Goal: Task Accomplishment & Management: Manage account settings

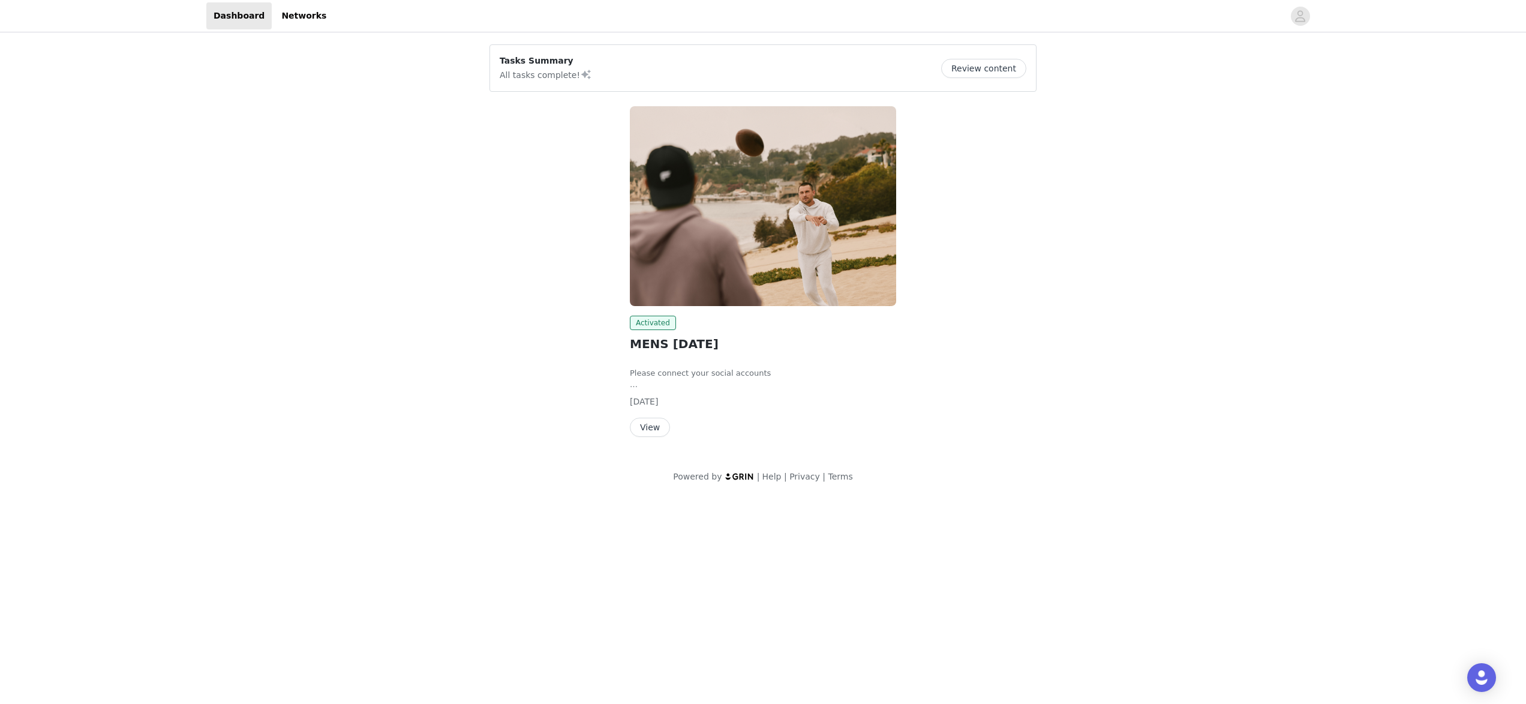
click at [986, 74] on button "Review content" at bounding box center [983, 68] width 85 height 19
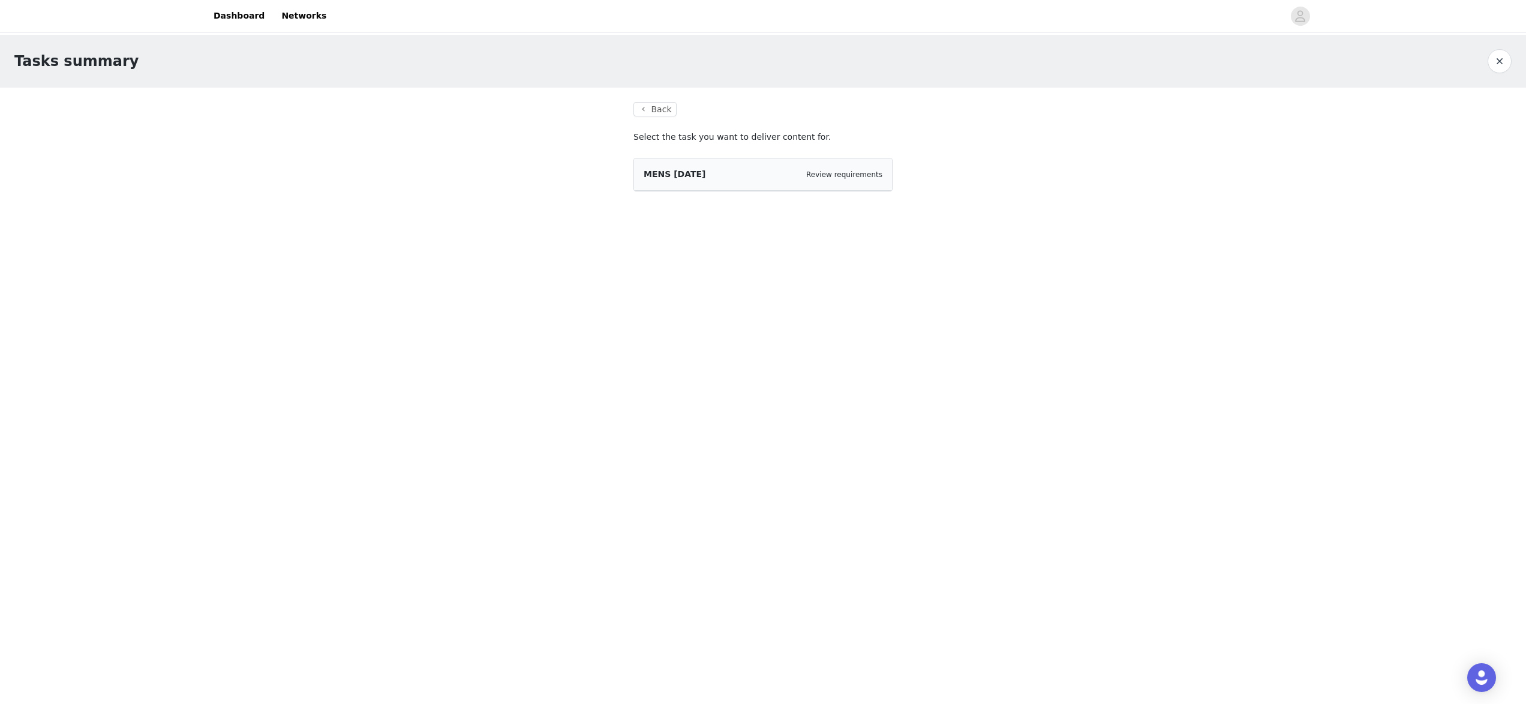
click at [853, 164] on div "MENS AUGUST 2025 Review requirements" at bounding box center [763, 174] width 258 height 32
click at [816, 184] on div "MENS AUGUST 2025 Review requirements" at bounding box center [763, 174] width 258 height 32
click at [688, 169] on span "MENS [DATE]" at bounding box center [675, 174] width 62 height 10
drag, startPoint x: 680, startPoint y: 176, endPoint x: 703, endPoint y: 181, distance: 23.9
click at [682, 178] on span "MENS [DATE]" at bounding box center [675, 174] width 62 height 10
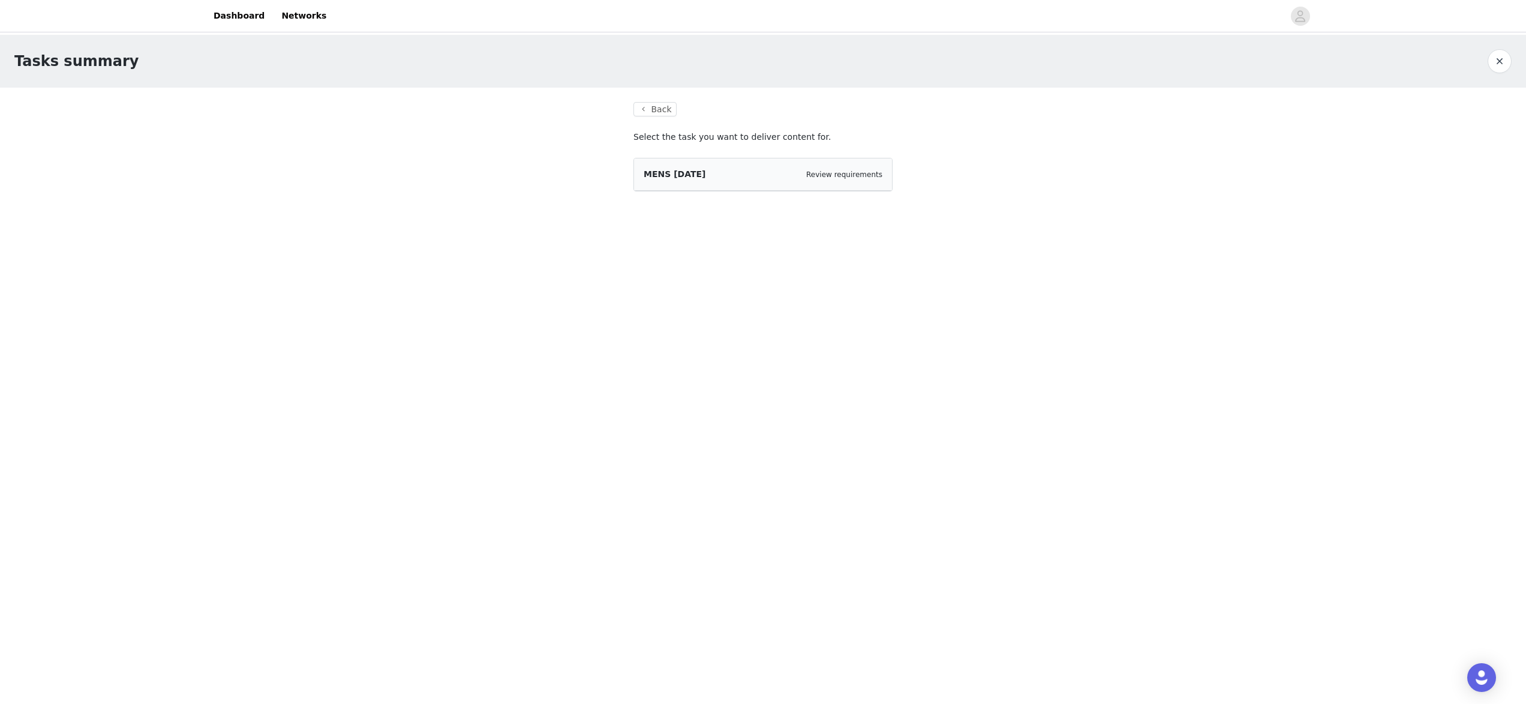
click at [857, 179] on div "Review requirements" at bounding box center [844, 175] width 76 height 12
click at [857, 176] on link "Review requirements" at bounding box center [844, 174] width 76 height 8
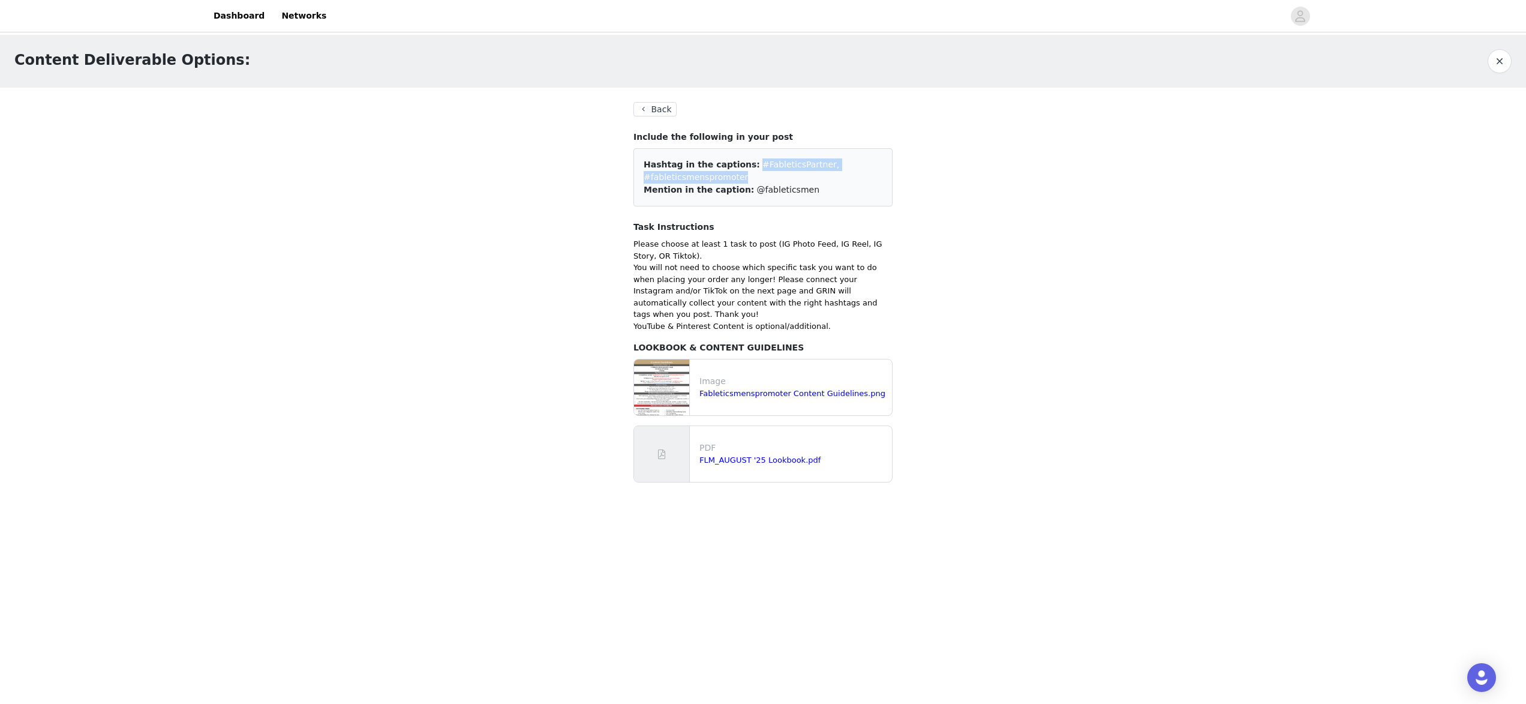
drag, startPoint x: 746, startPoint y: 161, endPoint x: 756, endPoint y: 177, distance: 18.6
click at [756, 177] on div "Hashtag in the captions: #FableticsPartner, #fableticsmenspromoter" at bounding box center [763, 170] width 239 height 25
copy span "#FableticsPartner, #fableticsmenspromoter"
click at [754, 205] on div "Hashtag in the captions: #FableticsPartner, #fableticsmenspromoter Mention in t…" at bounding box center [763, 177] width 259 height 58
click at [659, 118] on div "Back Include the following in your post Hashtag in the captions: #FableticsPart…" at bounding box center [763, 292] width 259 height 380
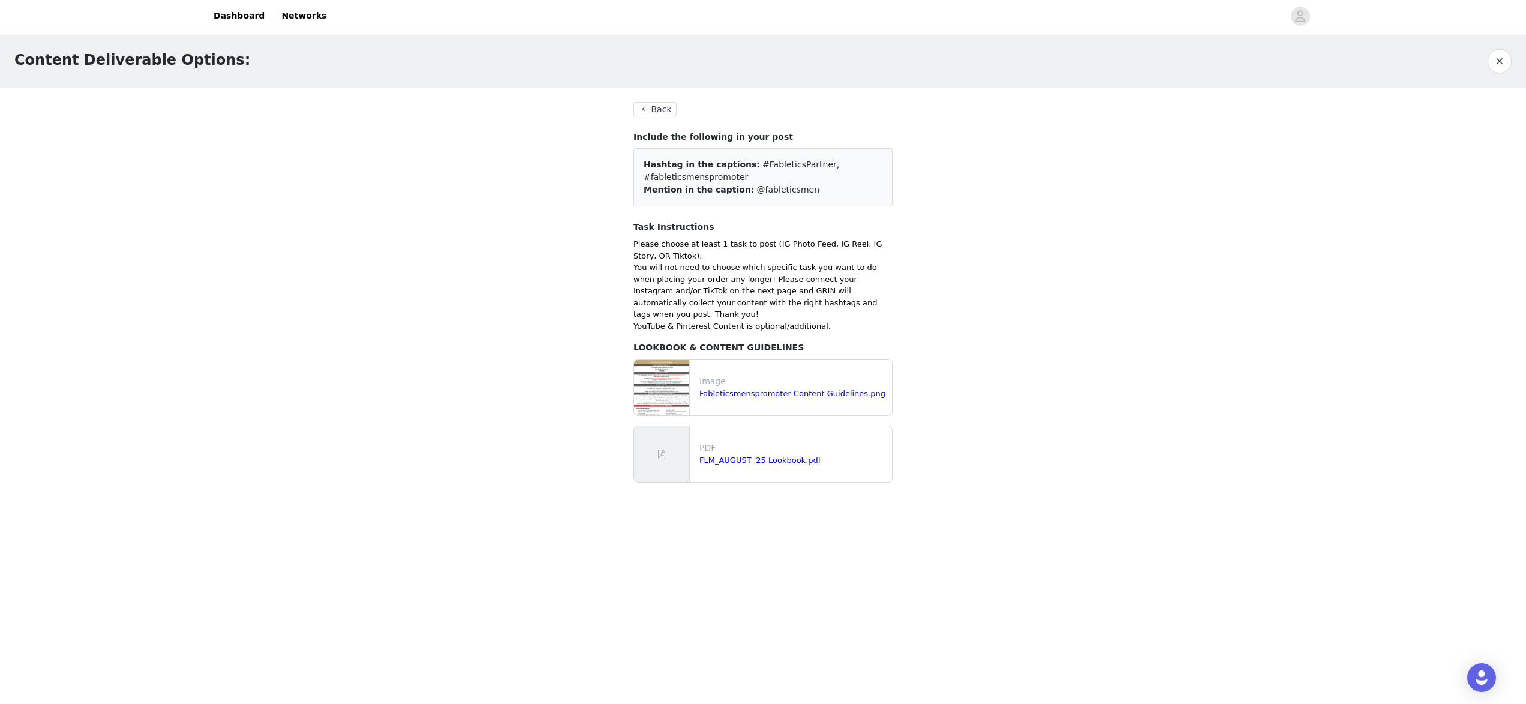
click at [657, 115] on button "Back" at bounding box center [655, 109] width 43 height 14
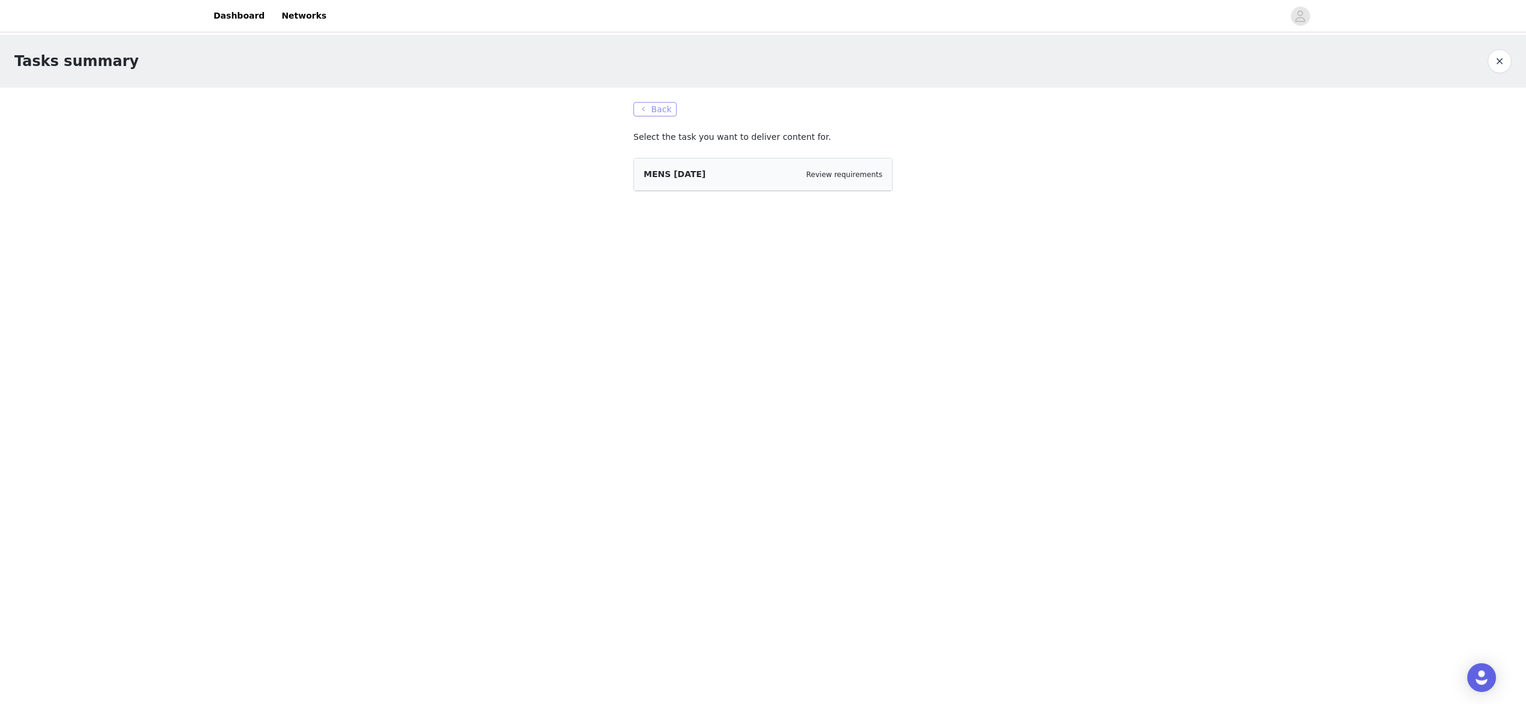
click at [658, 112] on button "Back" at bounding box center [655, 109] width 43 height 14
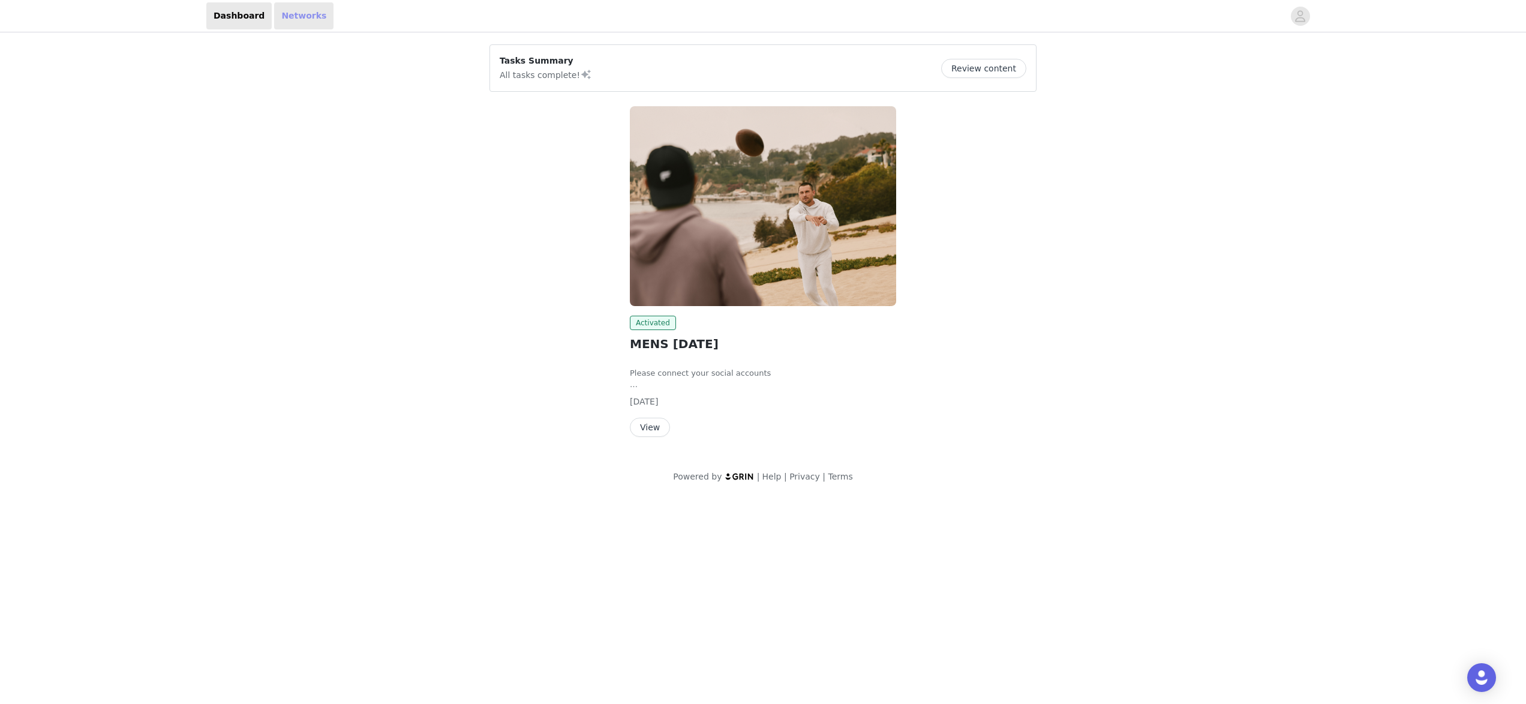
click at [291, 12] on link "Networks" at bounding box center [303, 15] width 59 height 27
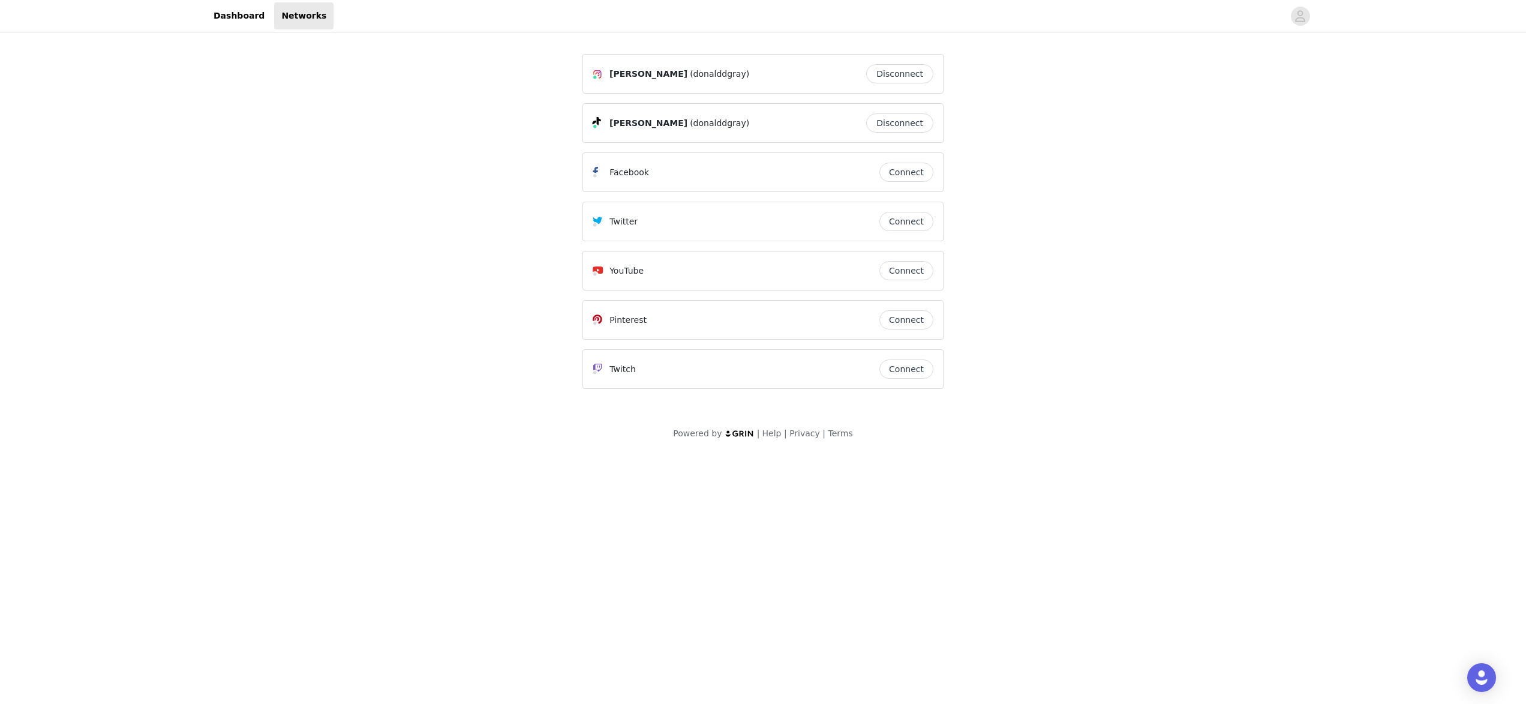
click at [205, 12] on div "Dashboard Networks" at bounding box center [763, 15] width 1152 height 27
click at [238, 38] on div "[PERSON_NAME] (donalddgray) Disconnect [PERSON_NAME] (donalddgray) Disconnect F…" at bounding box center [763, 244] width 1526 height 419
click at [243, 35] on div "[PERSON_NAME] (donalddgray) Disconnect [PERSON_NAME] (donalddgray) Disconnect F…" at bounding box center [763, 244] width 1526 height 419
click at [247, 28] on link "Dashboard" at bounding box center [238, 15] width 65 height 27
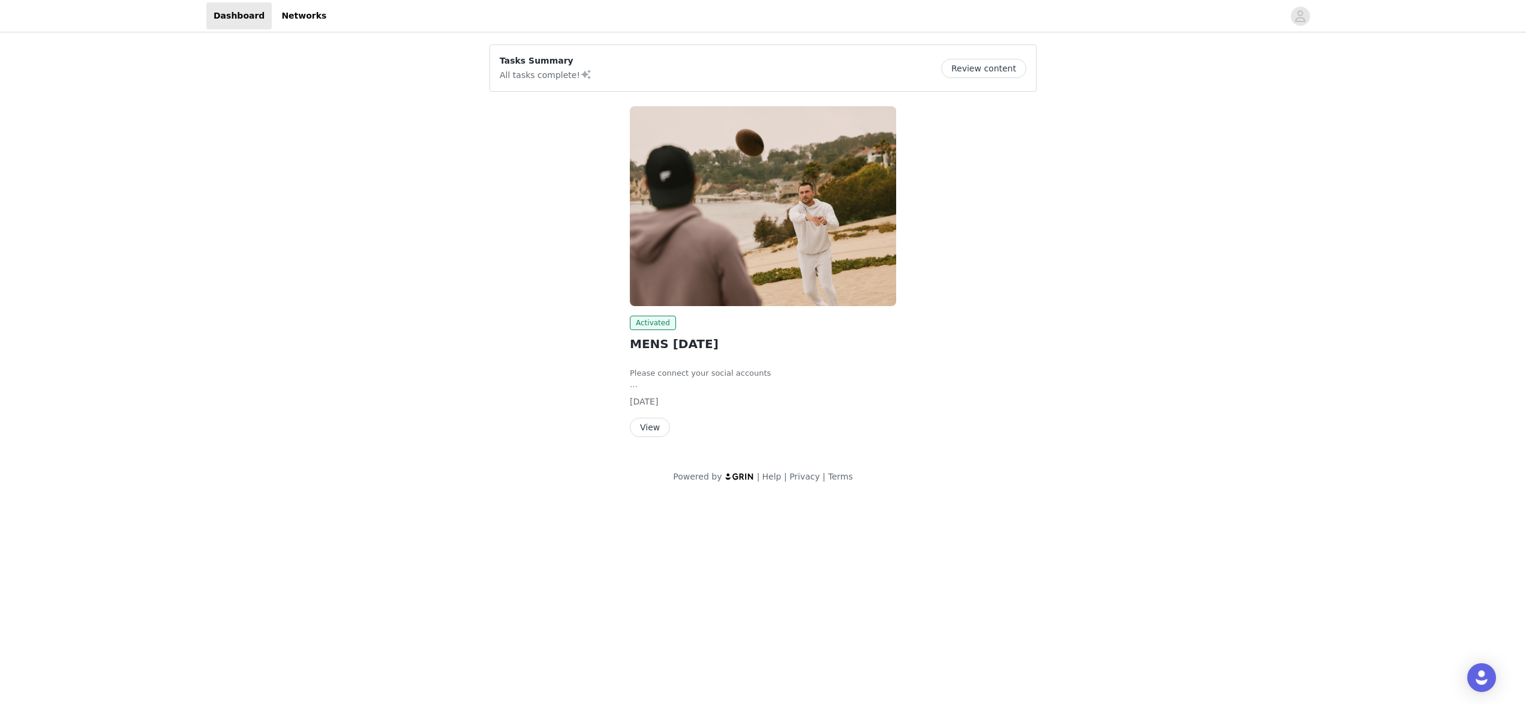
click at [650, 430] on button "View" at bounding box center [650, 427] width 40 height 19
click at [992, 67] on button "Review content" at bounding box center [983, 68] width 85 height 19
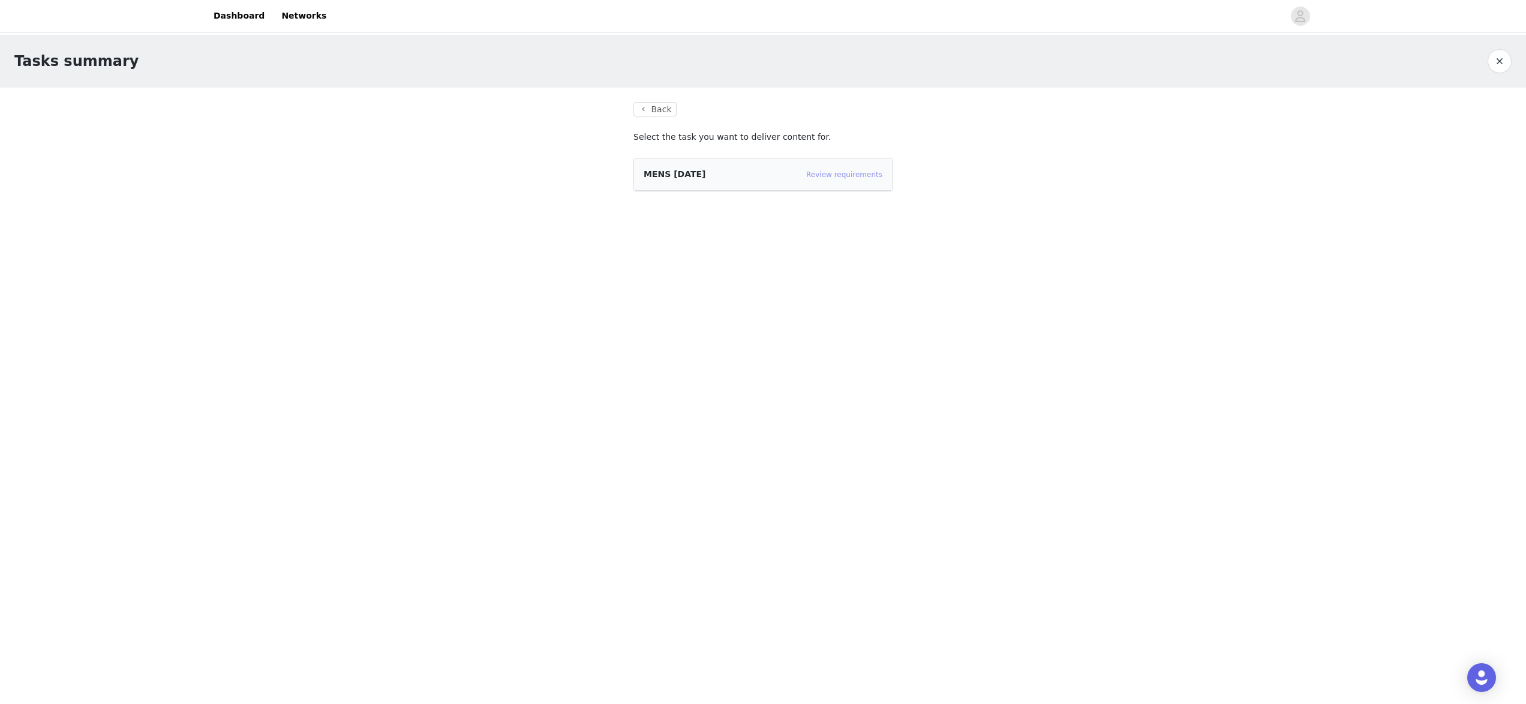
click at [852, 176] on link "Review requirements" at bounding box center [844, 174] width 76 height 8
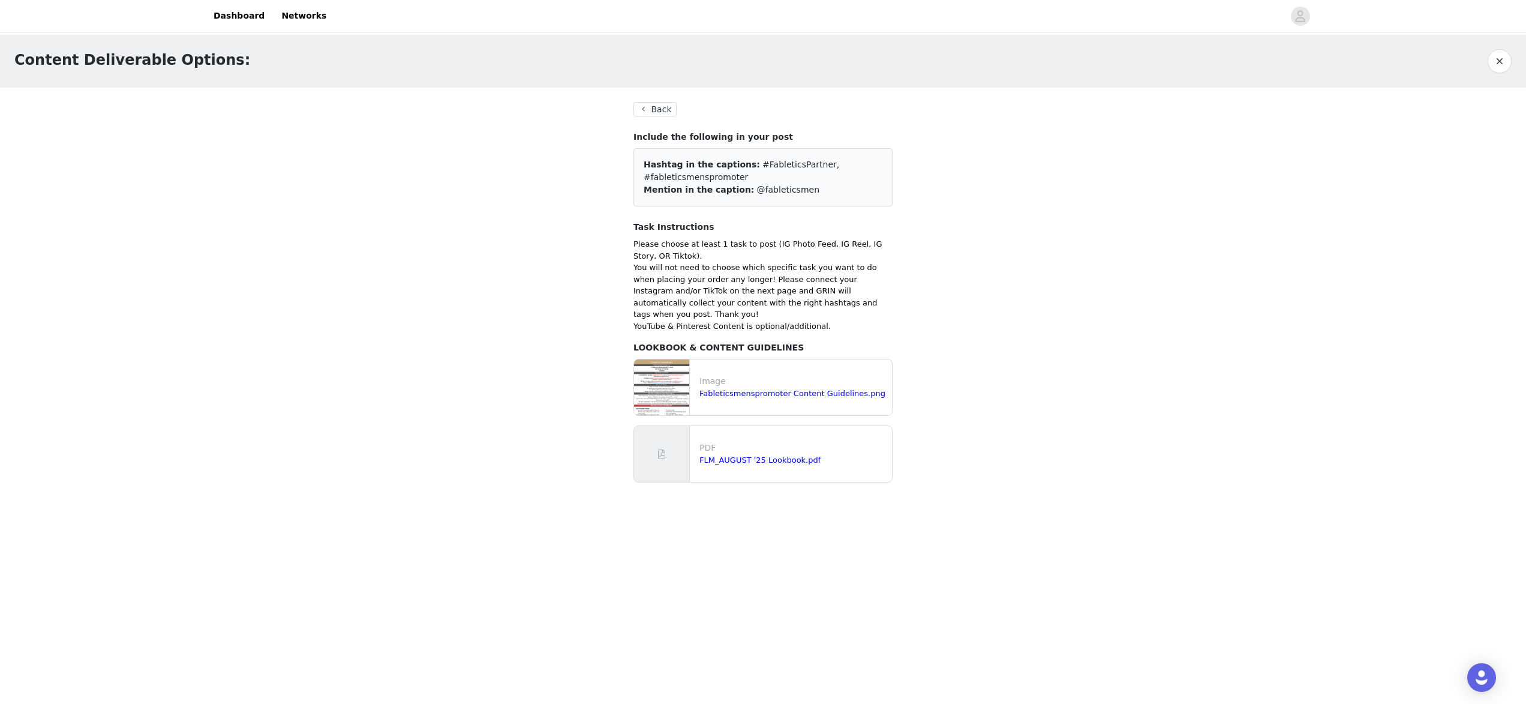
click at [651, 126] on div "Back Include the following in your post Hashtag in the captions: #FableticsPart…" at bounding box center [763, 292] width 259 height 380
click at [653, 120] on div "Back Include the following in your post Hashtag in the captions: #FableticsPart…" at bounding box center [763, 292] width 259 height 380
click at [654, 115] on button "Back" at bounding box center [655, 109] width 43 height 14
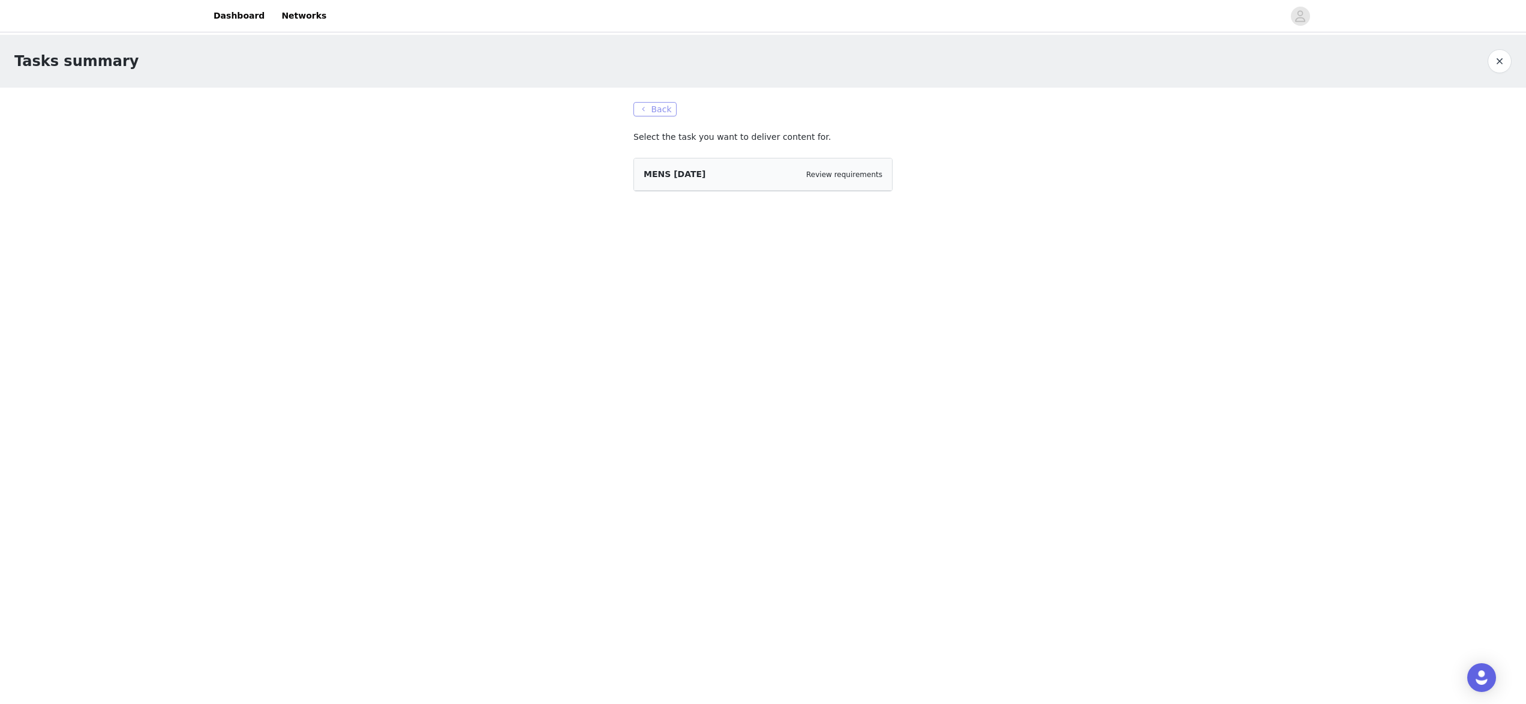
click at [654, 115] on button "Back" at bounding box center [655, 109] width 43 height 14
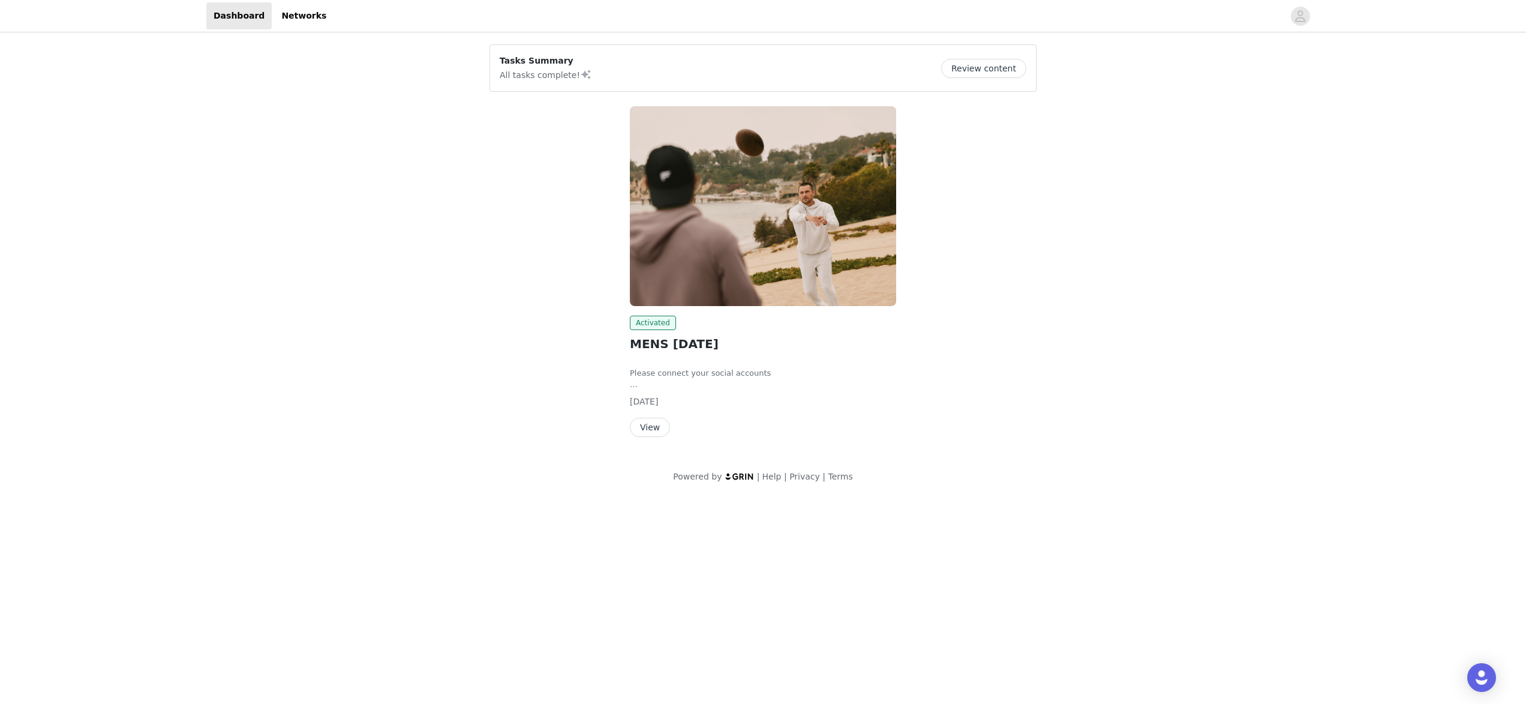
click at [655, 427] on button "View" at bounding box center [650, 427] width 40 height 19
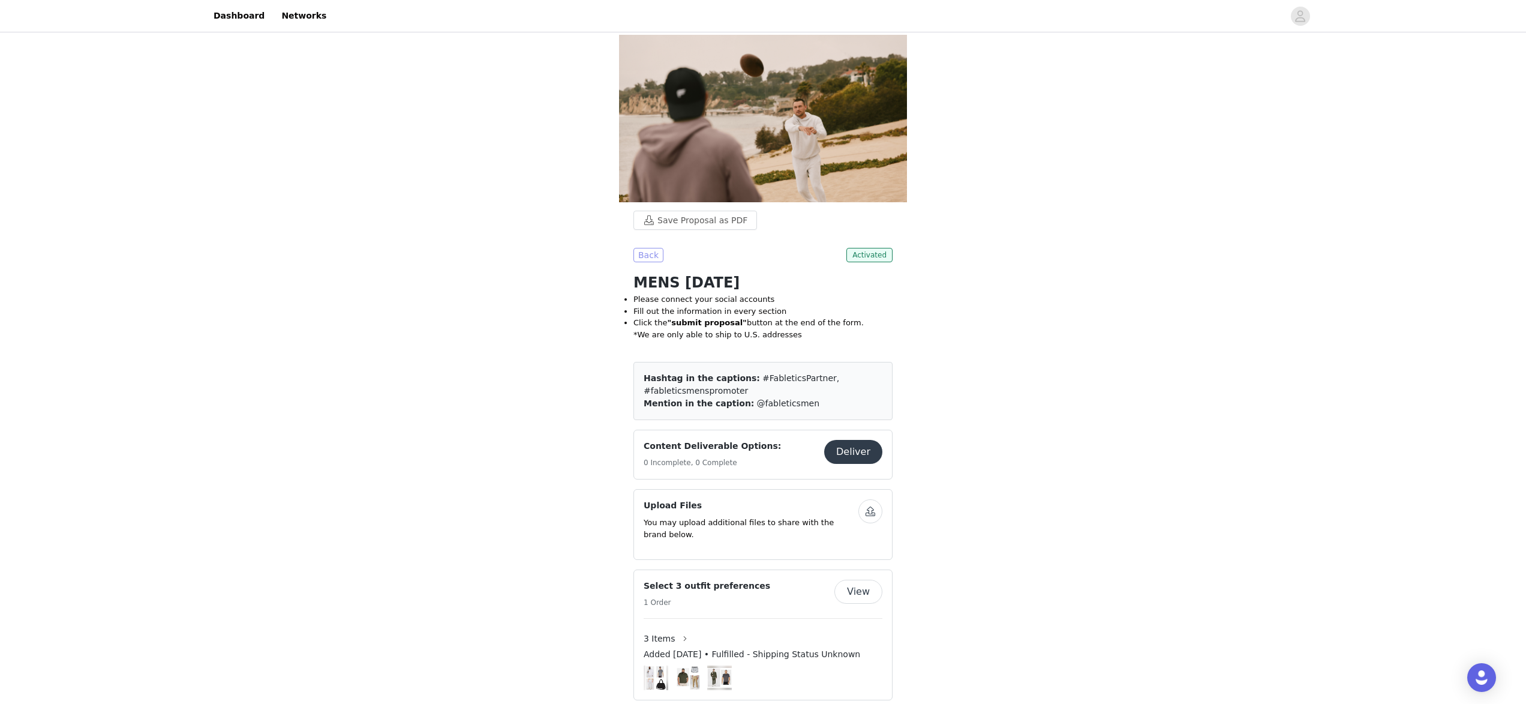
click at [643, 248] on button "Back" at bounding box center [649, 255] width 30 height 14
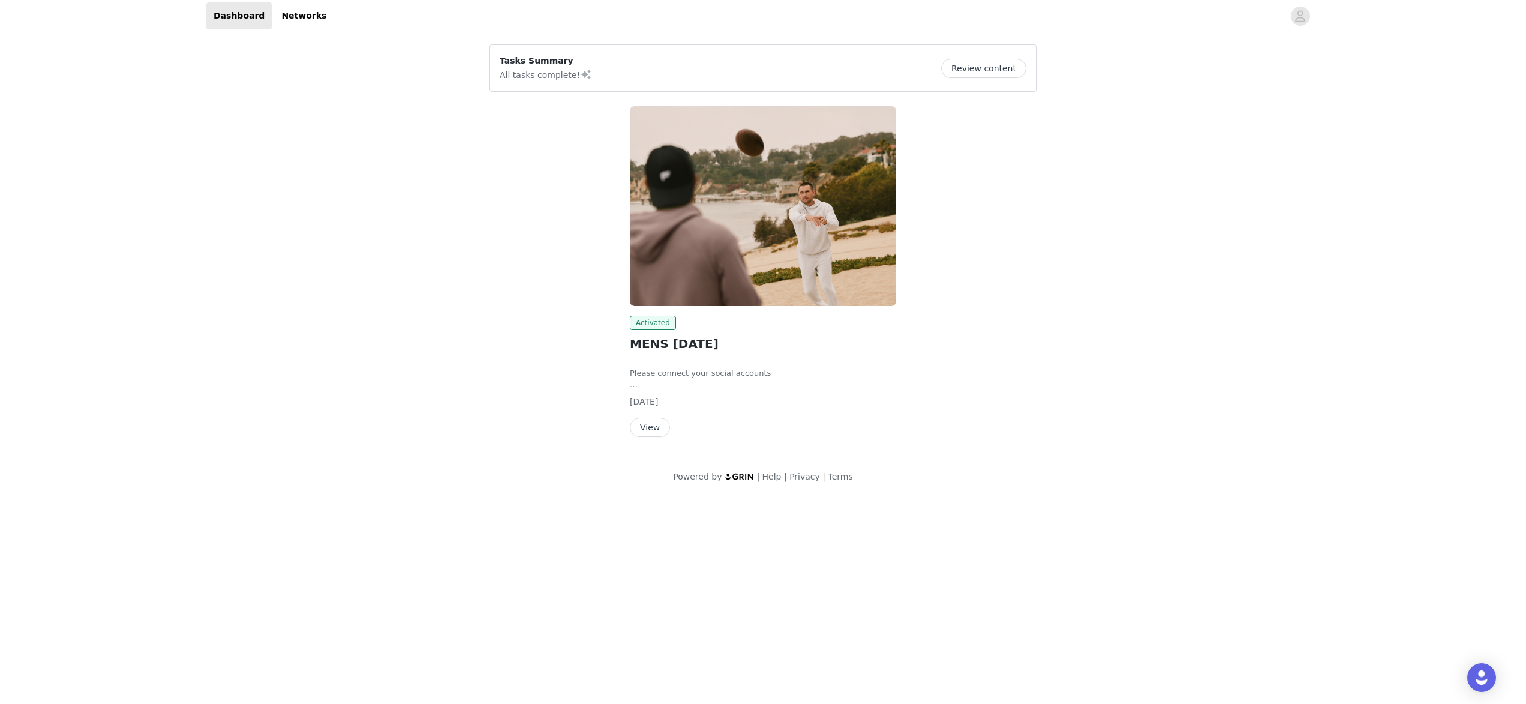
click at [663, 433] on button "View" at bounding box center [650, 427] width 40 height 19
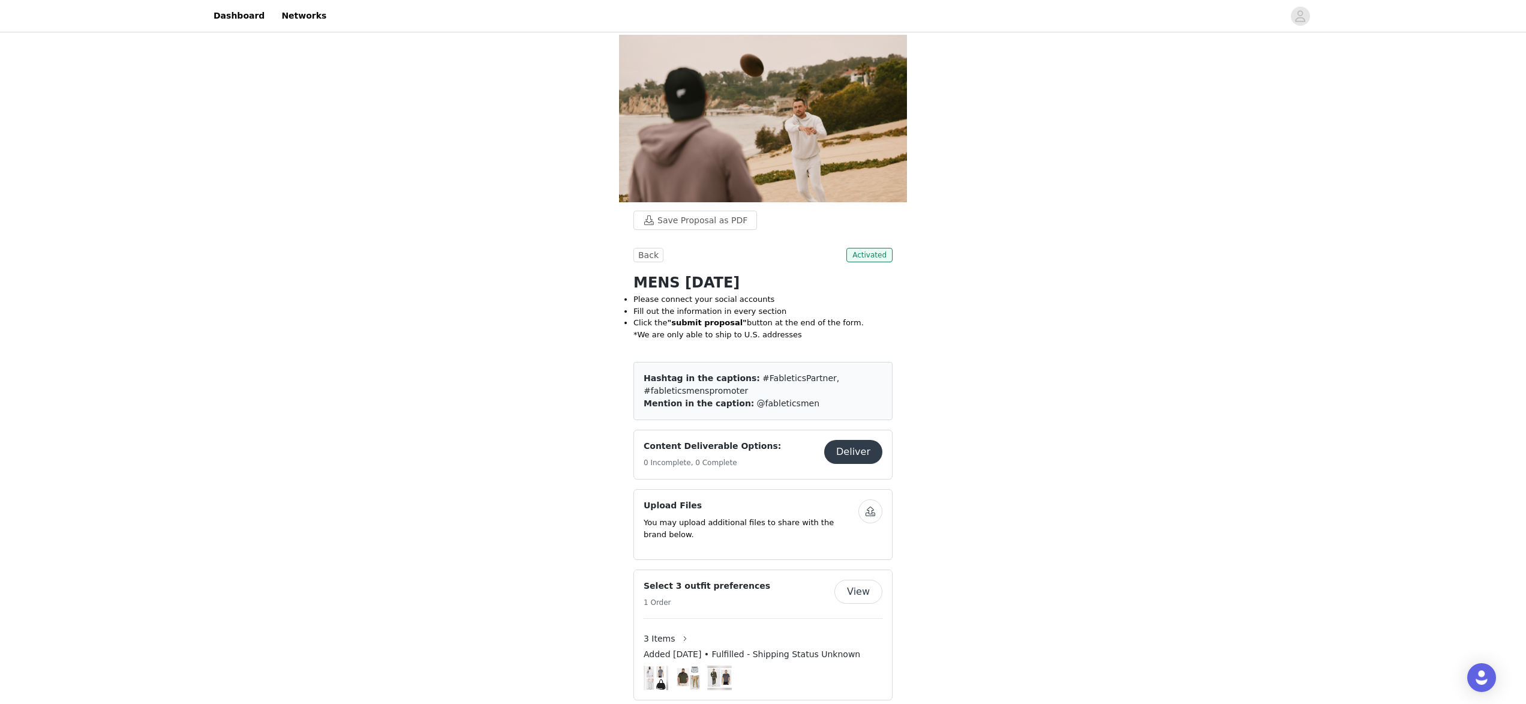
click at [334, 16] on div at bounding box center [809, 15] width 950 height 27
click at [302, 16] on link "Networks" at bounding box center [303, 15] width 59 height 27
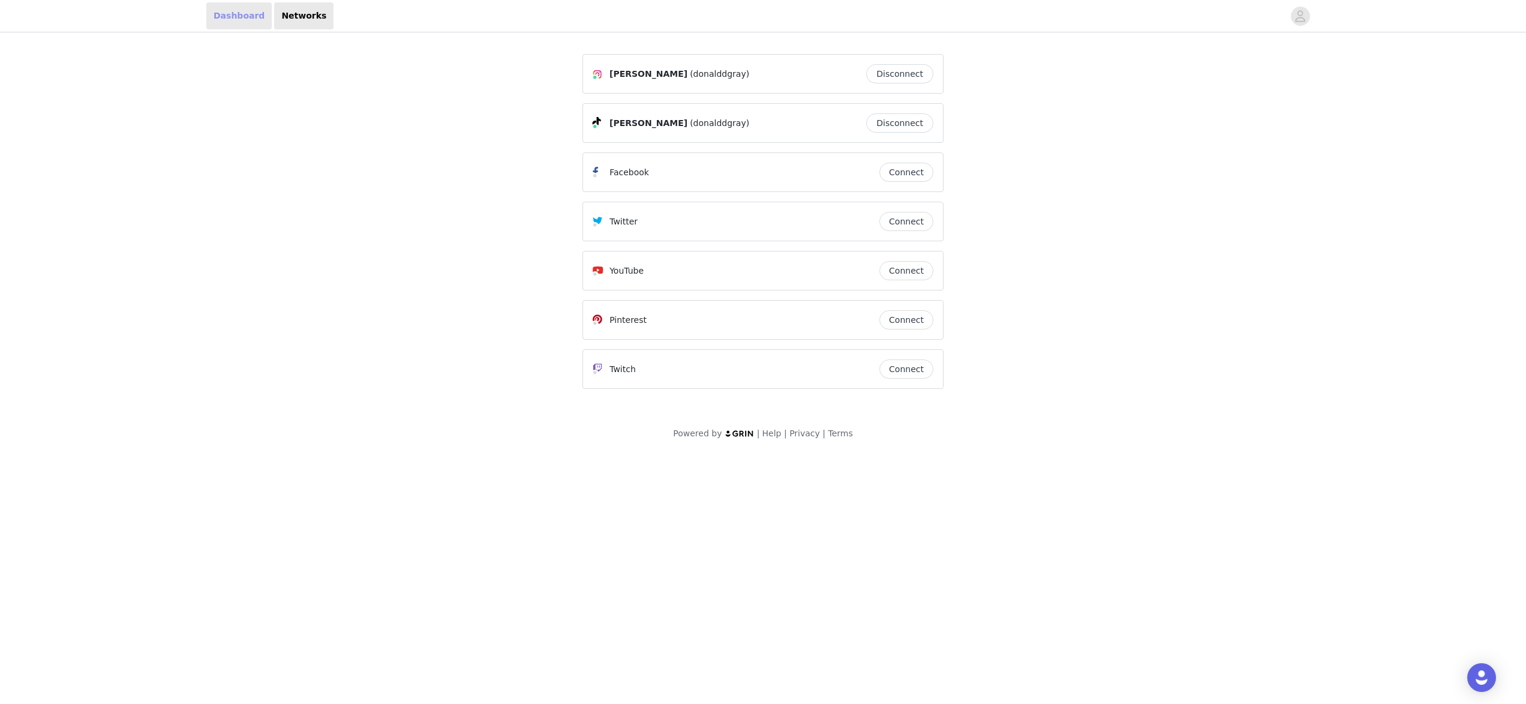
click at [244, 14] on link "Dashboard" at bounding box center [238, 15] width 65 height 27
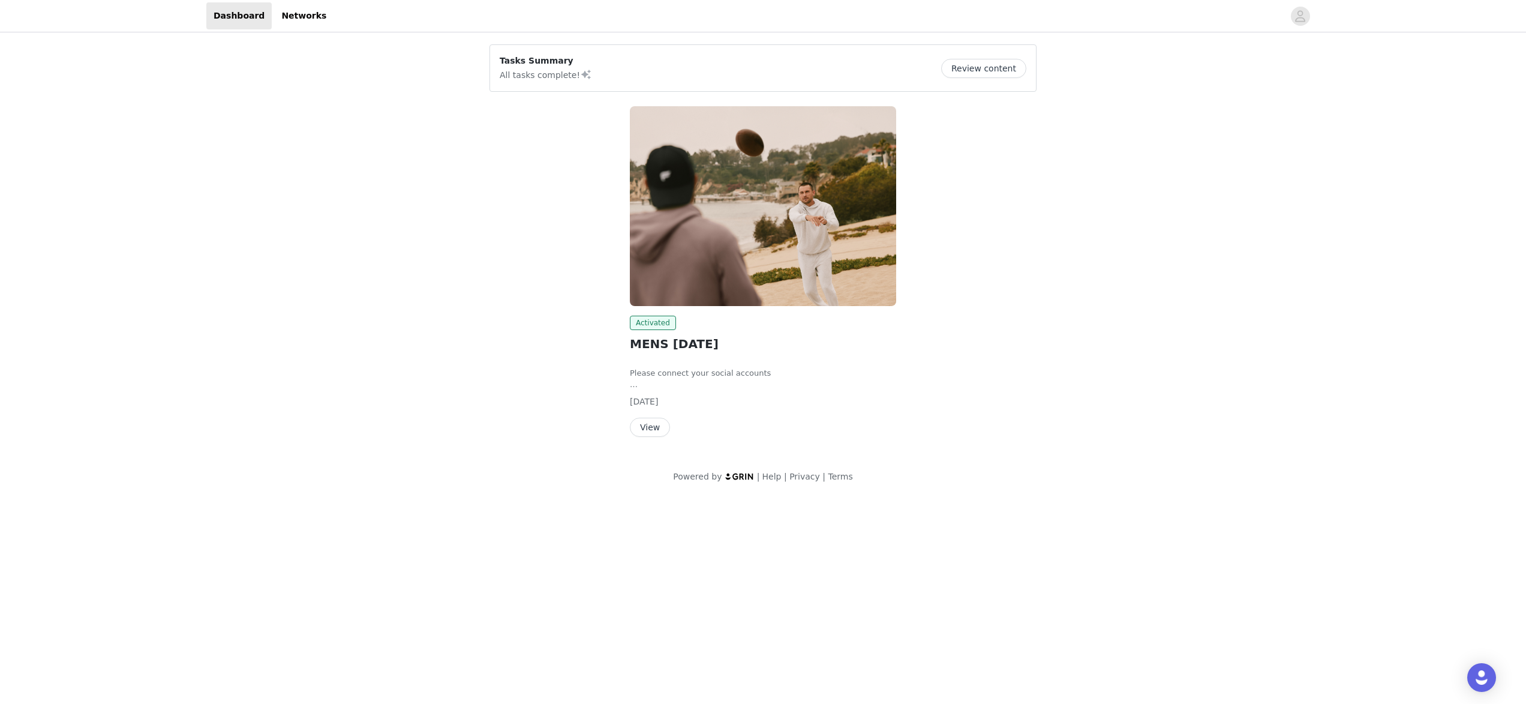
click at [989, 68] on button "Review content" at bounding box center [983, 68] width 85 height 19
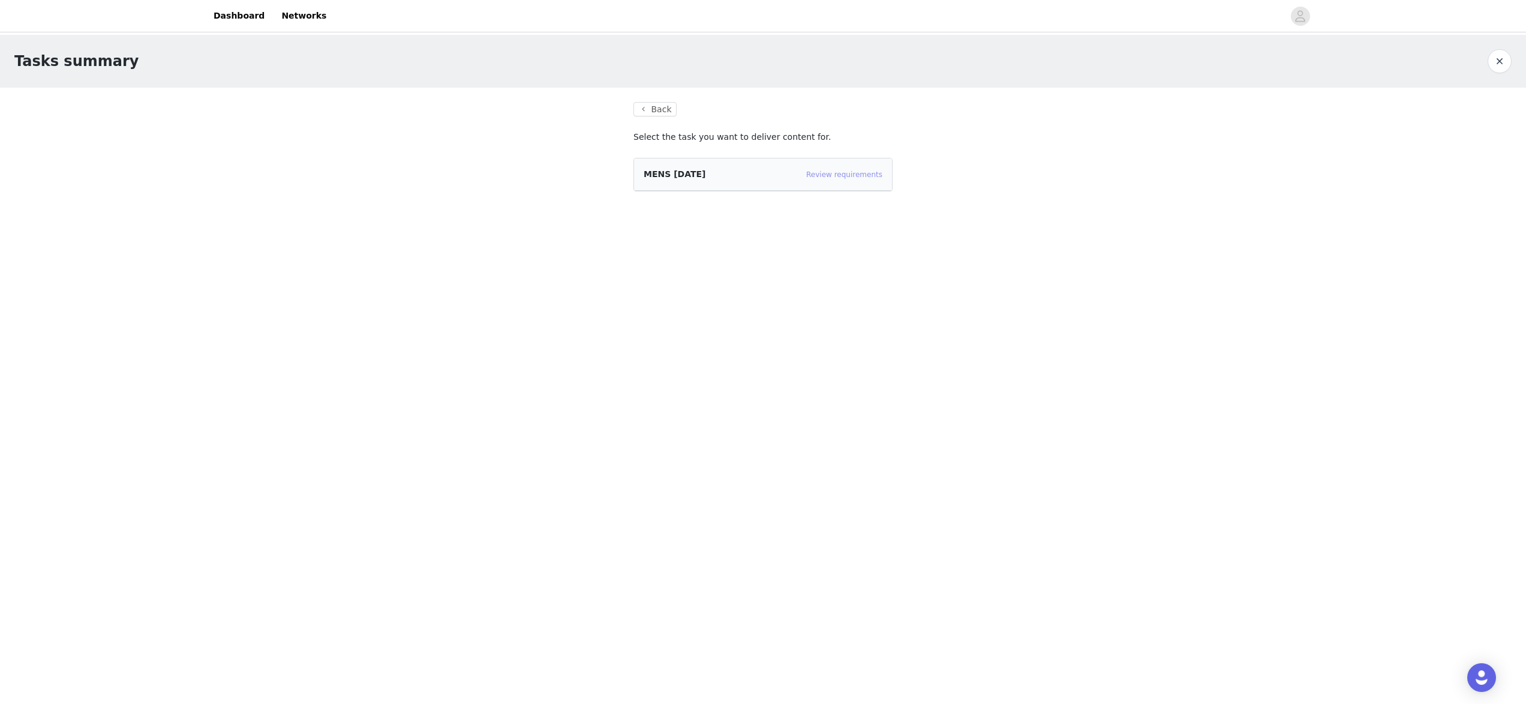
click at [841, 178] on link "Review requirements" at bounding box center [844, 174] width 76 height 8
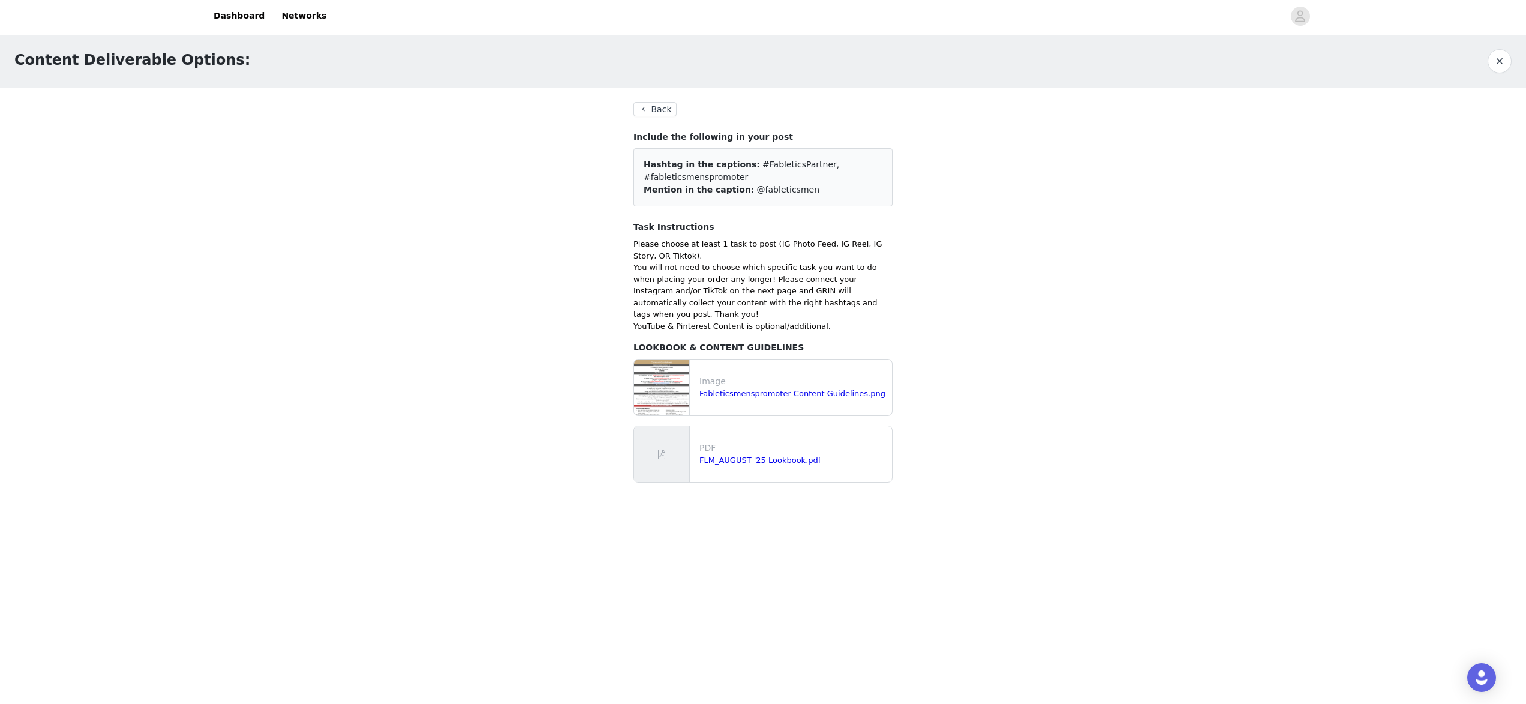
click at [664, 99] on section "Back Include the following in your post Hashtag in the captions: #FableticsPart…" at bounding box center [763, 297] width 288 height 419
click at [668, 110] on button "Back" at bounding box center [655, 109] width 43 height 14
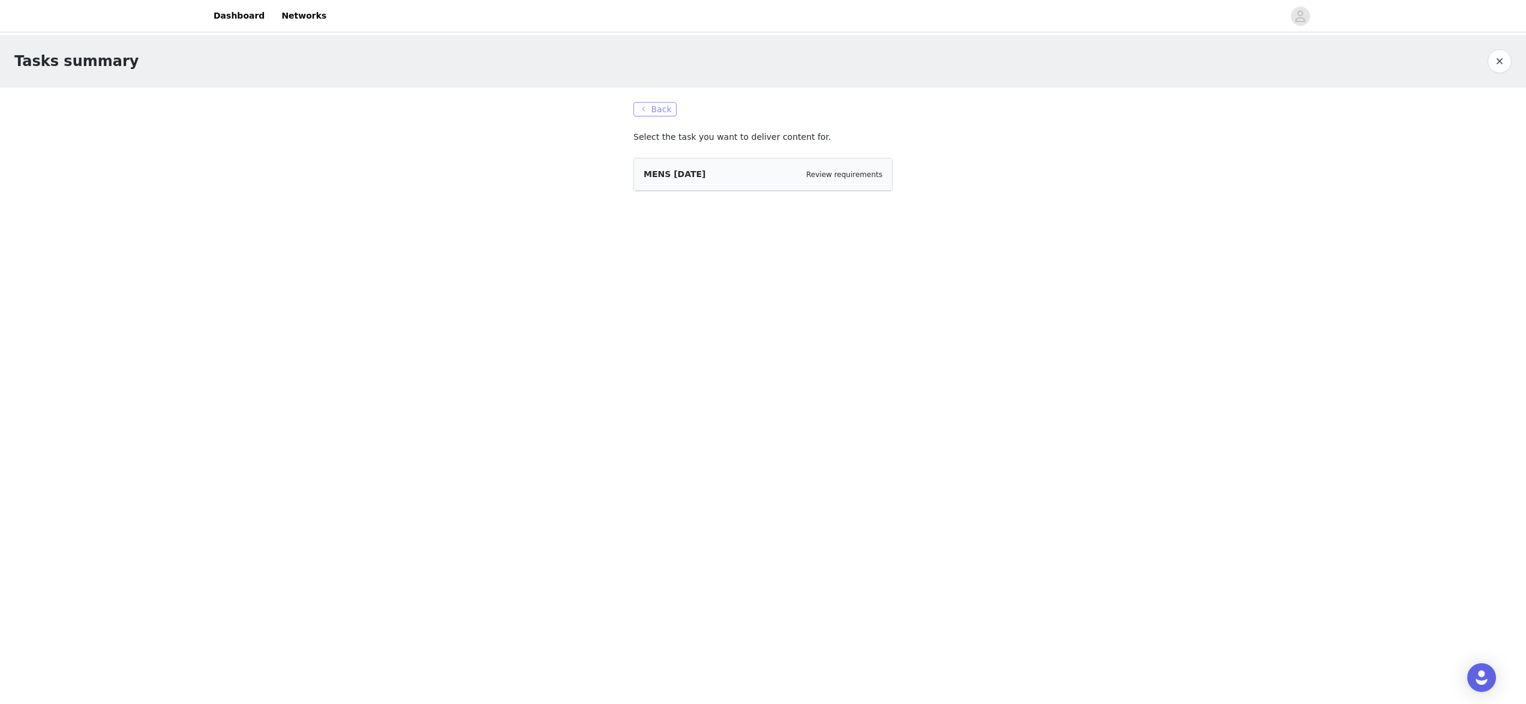
click at [669, 110] on button "Back" at bounding box center [655, 109] width 43 height 14
